Goal: Information Seeking & Learning: Learn about a topic

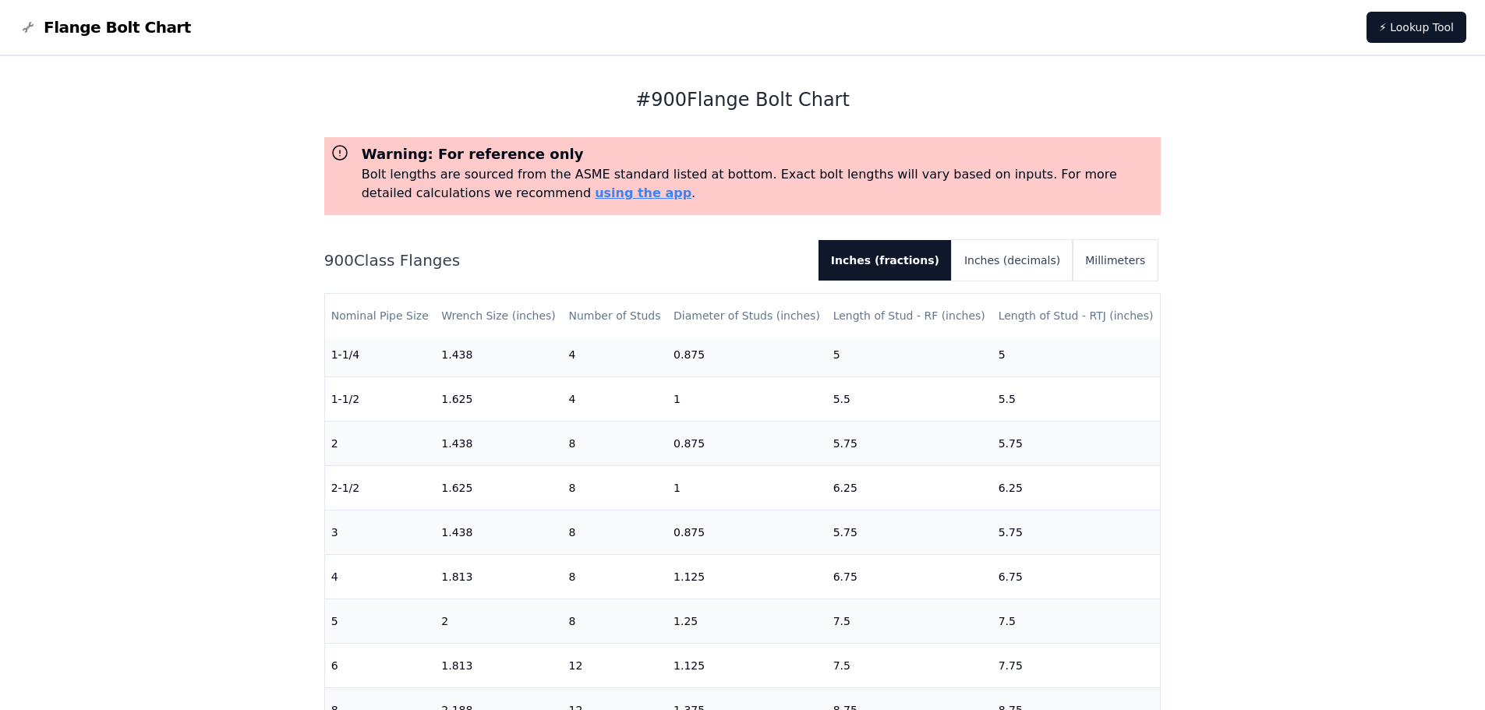
scroll to position [156, 0]
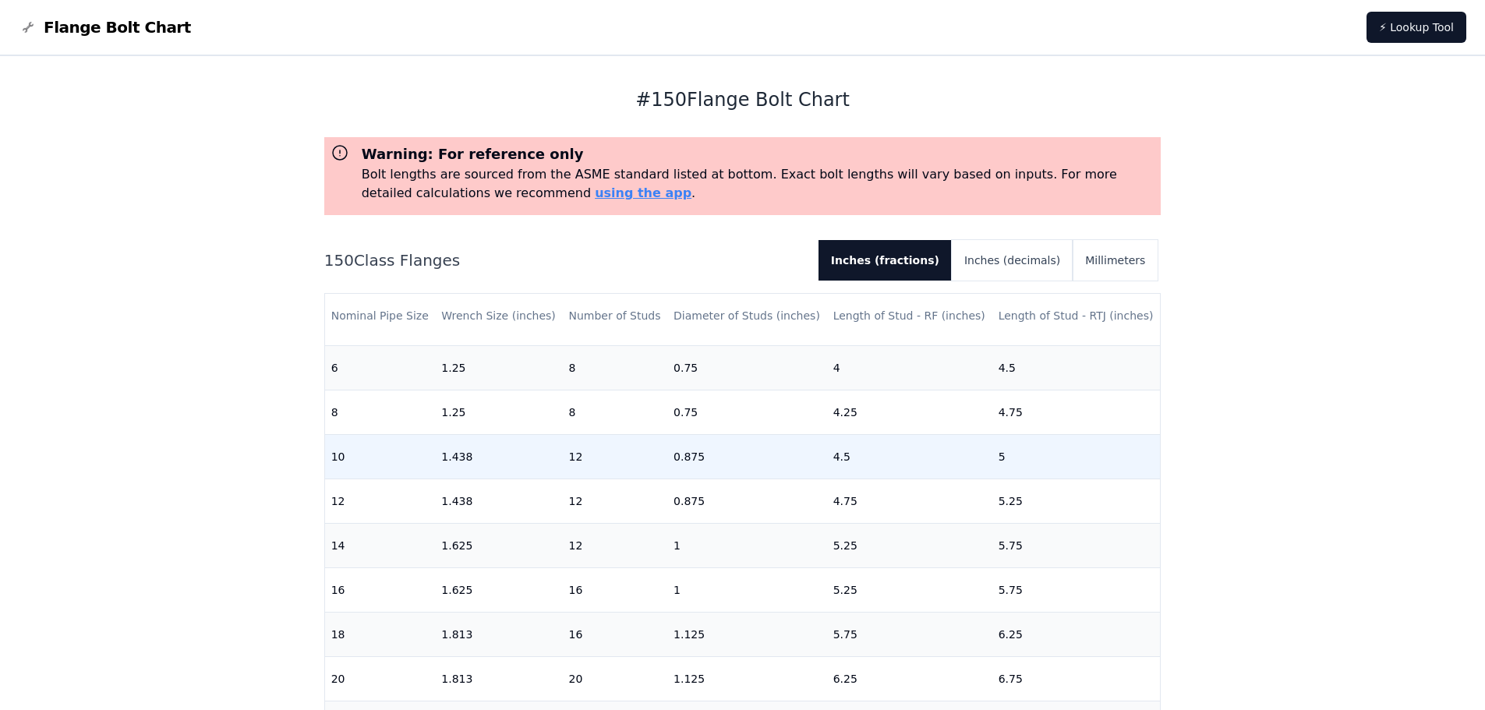
scroll to position [493, 0]
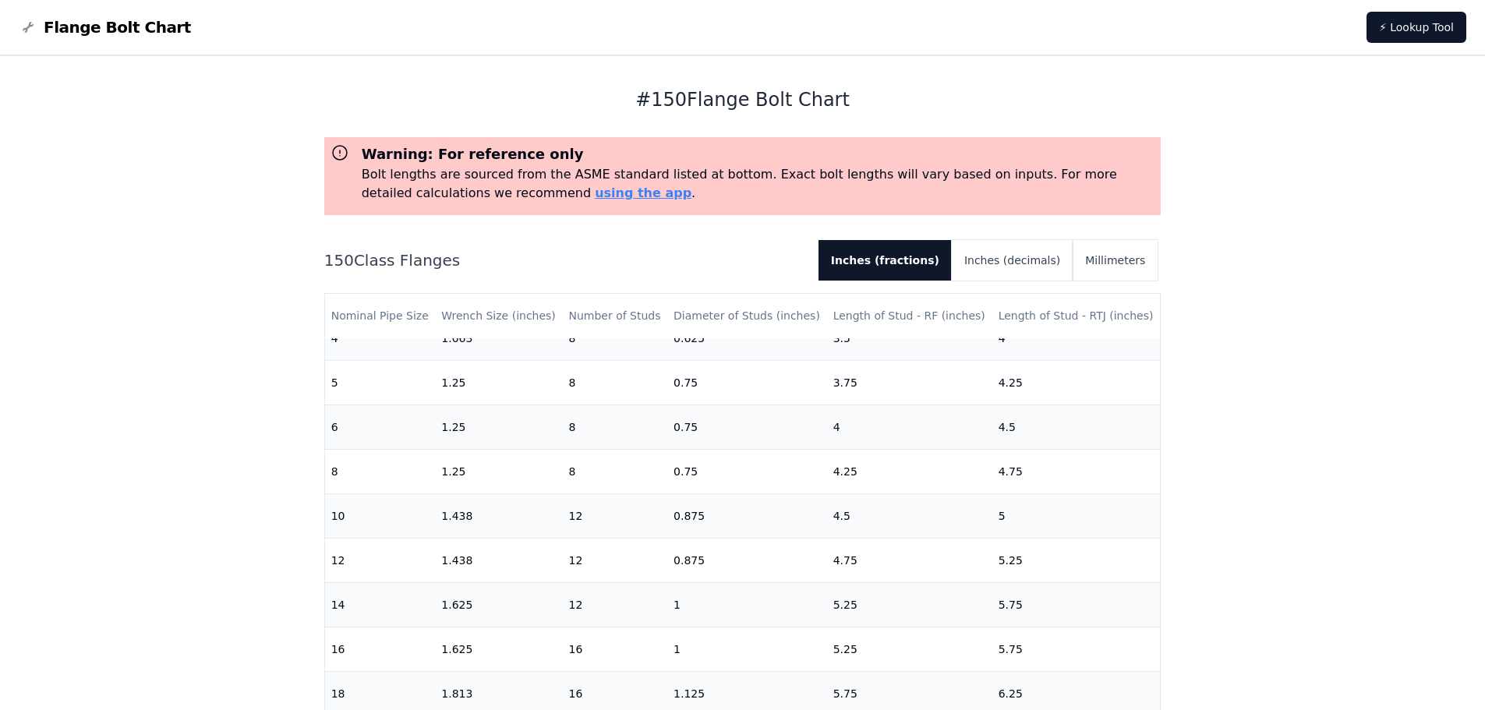
scroll to position [468, 0]
